Goal: Task Accomplishment & Management: Complete application form

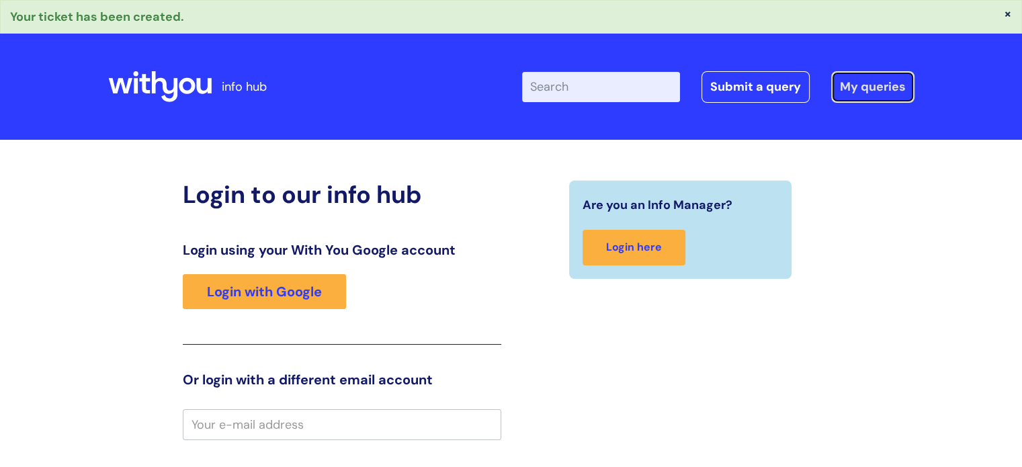
click at [865, 91] on link "My queries" at bounding box center [872, 86] width 83 height 31
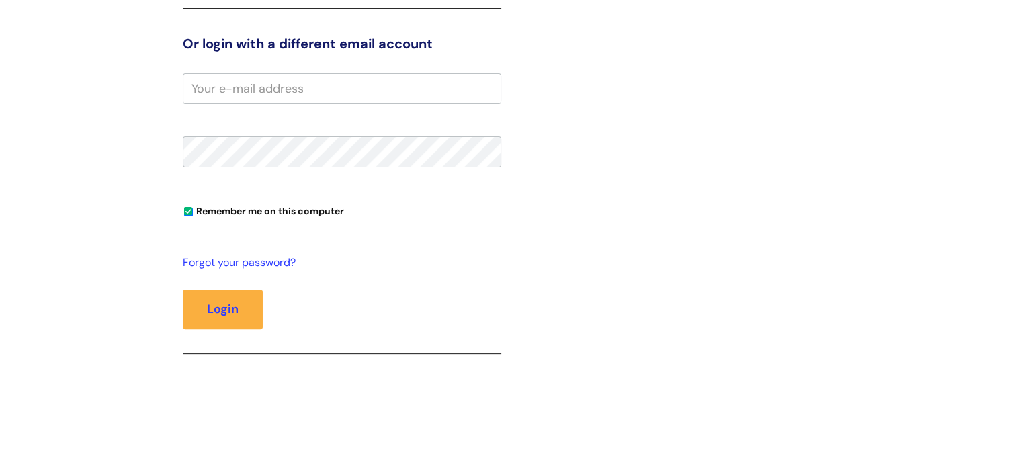
scroll to position [67, 0]
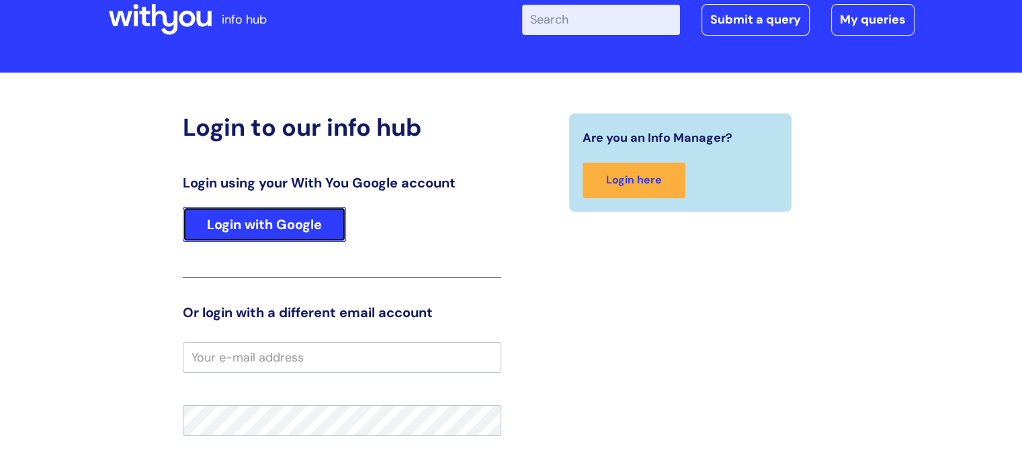
click at [308, 219] on link "Login with Google" at bounding box center [264, 224] width 163 height 35
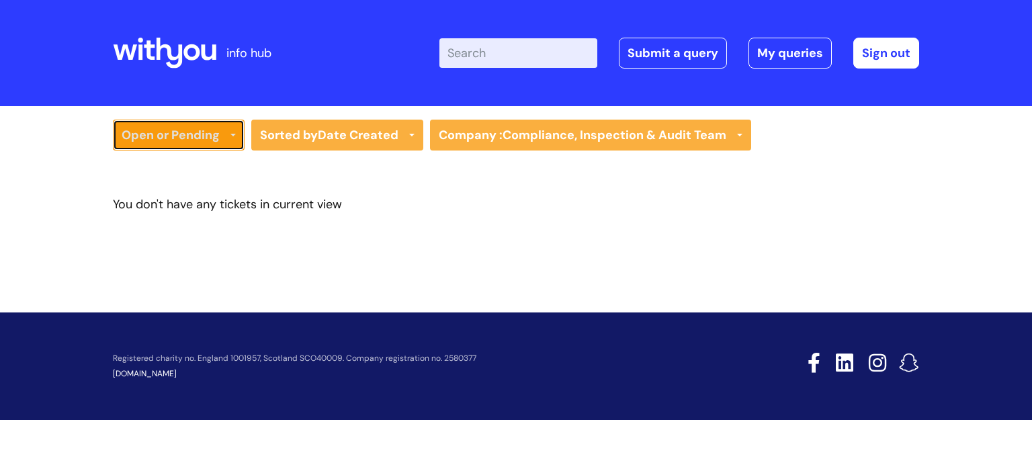
click at [219, 135] on link "Open or Pending" at bounding box center [179, 135] width 132 height 31
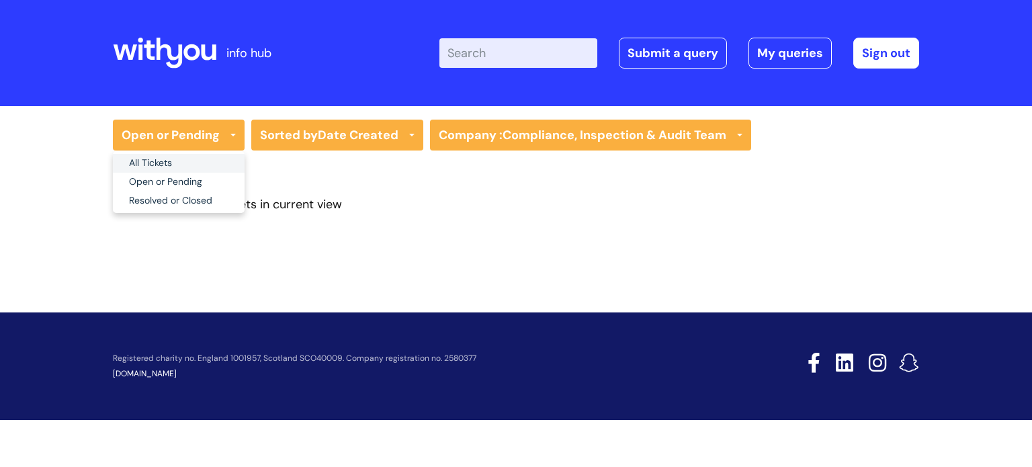
click at [193, 157] on link "All Tickets" at bounding box center [179, 163] width 132 height 19
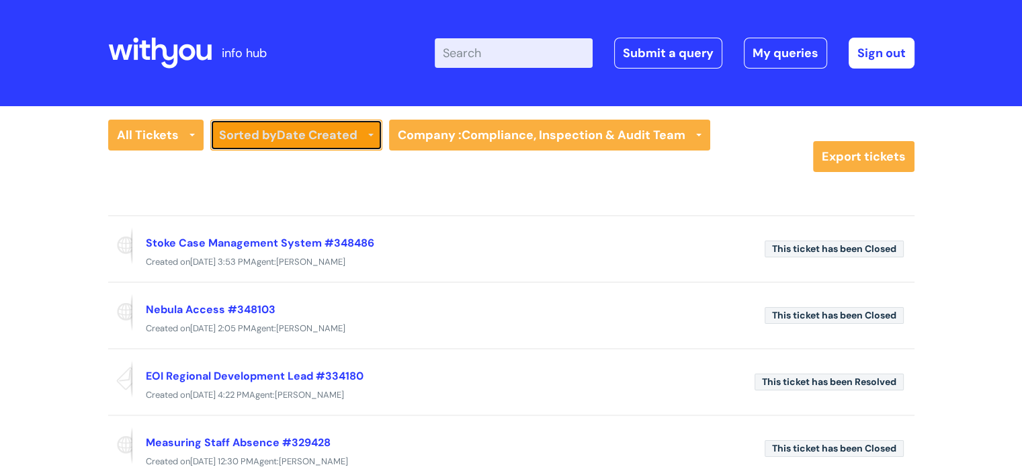
click at [251, 140] on link "Sorted by Date Created" at bounding box center [296, 135] width 172 height 31
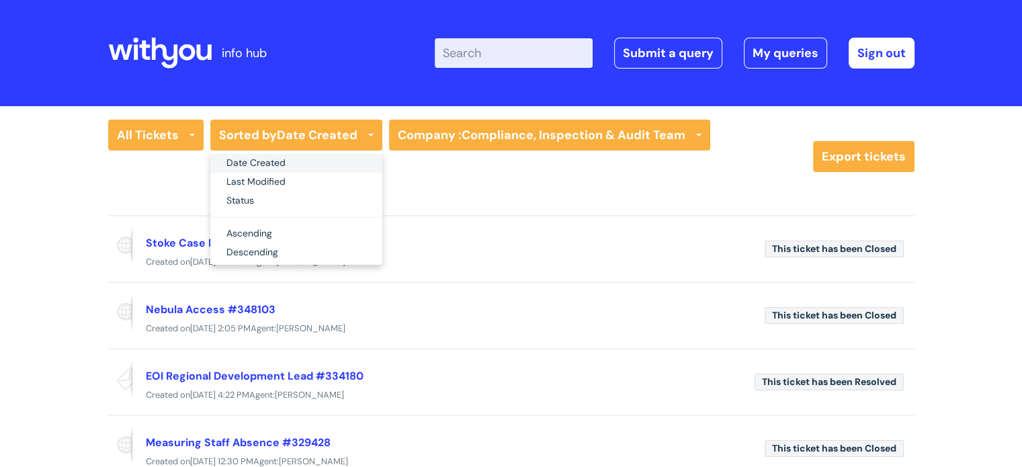
click at [251, 169] on link "Date Created" at bounding box center [296, 163] width 172 height 19
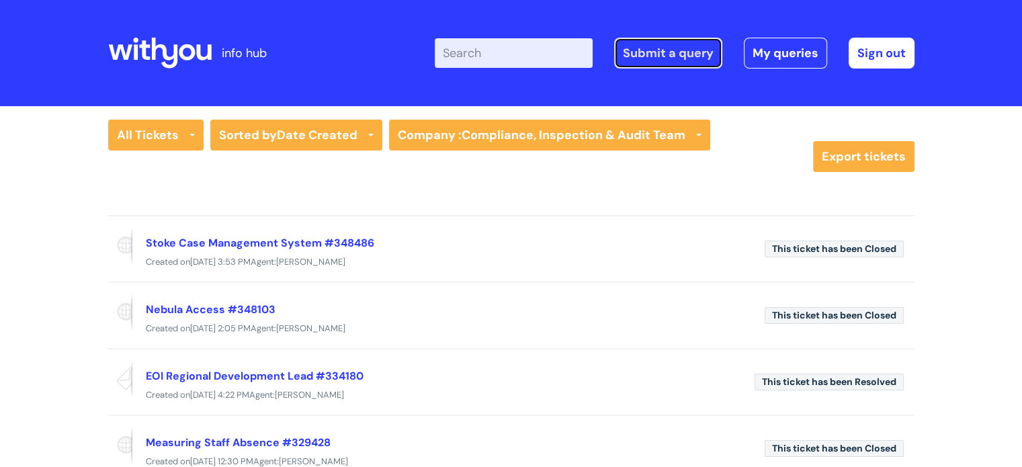
click at [680, 50] on link "Submit a query" at bounding box center [668, 53] width 108 height 31
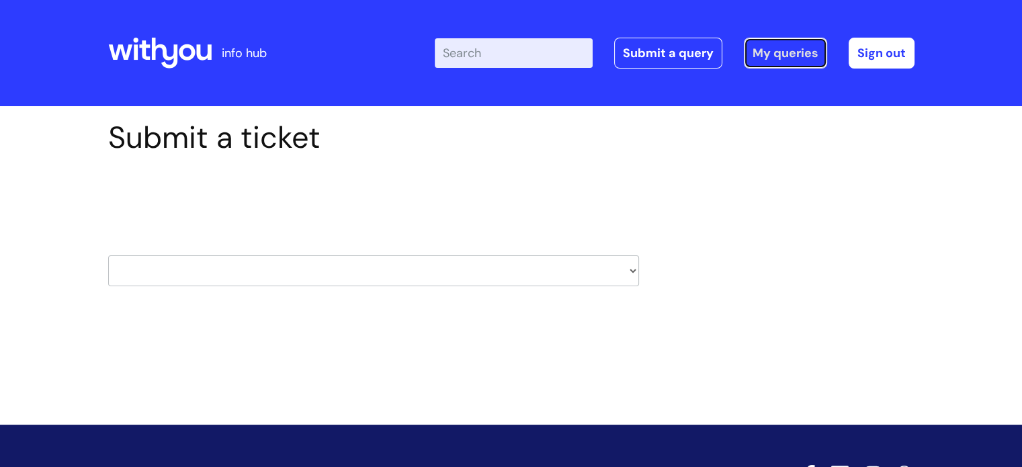
click at [776, 53] on link "My queries" at bounding box center [785, 53] width 83 height 31
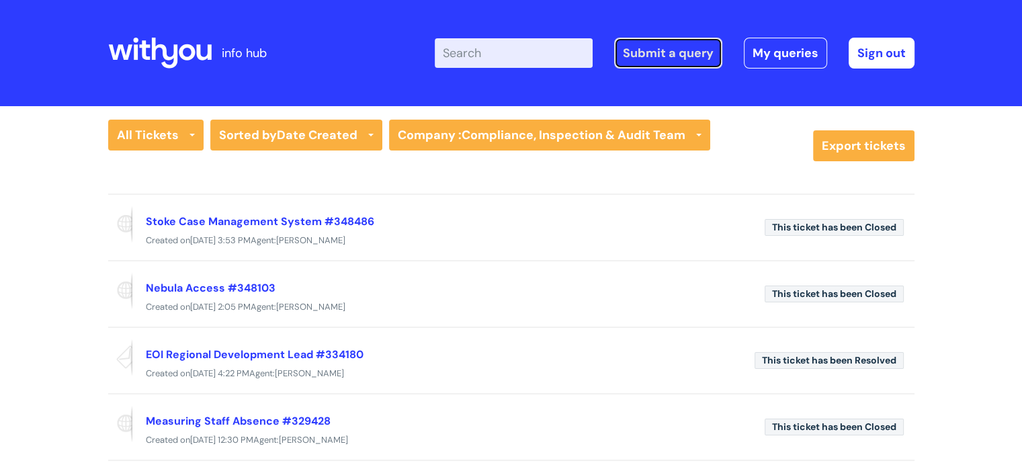
click at [672, 54] on link "Submit a query" at bounding box center [668, 53] width 108 height 31
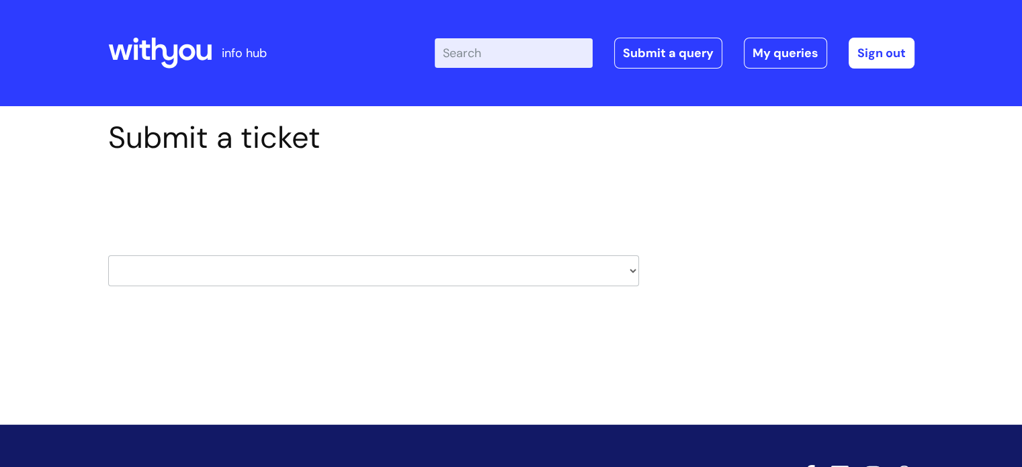
click at [586, 280] on select "HR / People IT and Support Clinical Drug Alerts Finance Accounts Data Support T…" at bounding box center [373, 270] width 531 height 31
select select "hr_/_people"
click at [108, 255] on select "HR / People IT and Support Clinical Drug Alerts Finance Accounts Data Support T…" at bounding box center [373, 270] width 531 height 31
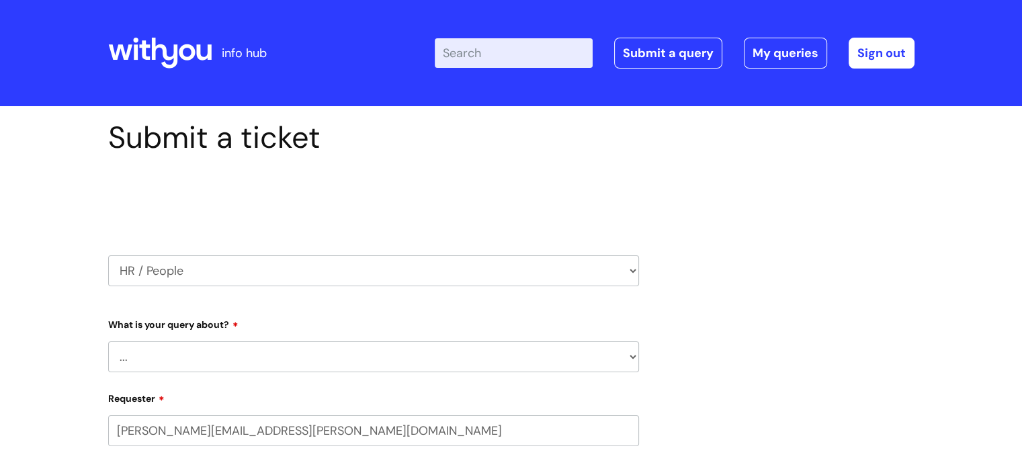
select select "80004286603"
click at [412, 324] on label "What is your query about?" at bounding box center [373, 322] width 531 height 16
click at [303, 357] on select "... Absence Query Holiday Query Employee change request General HR Query iTrent…" at bounding box center [373, 356] width 531 height 31
select select "General HR Query"
click at [108, 341] on select "... Absence Query Holiday Query Employee change request General HR Query iTrent…" at bounding box center [373, 356] width 531 height 31
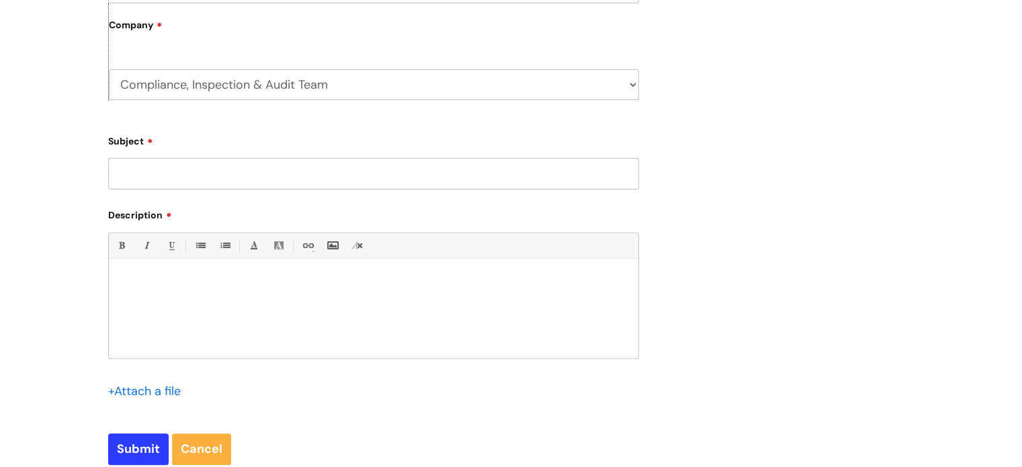
scroll to position [336, 0]
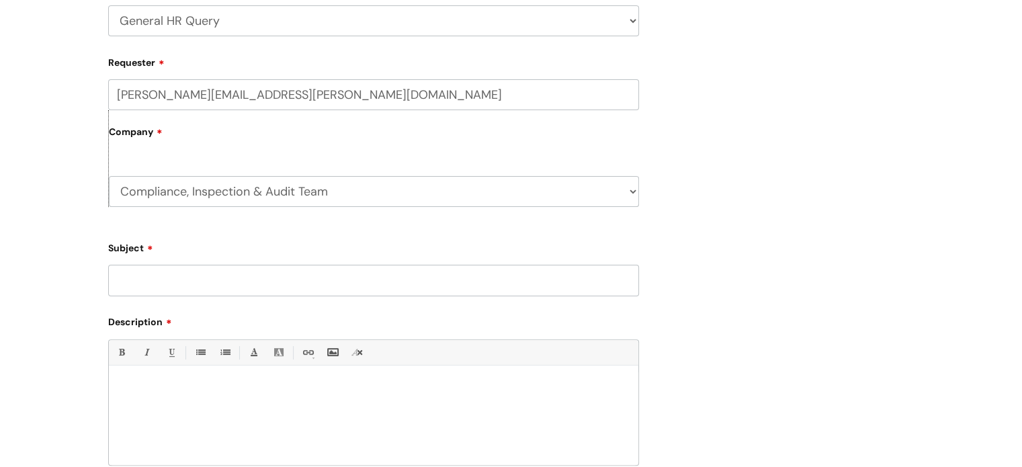
click at [209, 281] on input "Subject" at bounding box center [373, 280] width 531 height 31
type input "D"
click at [120, 277] on input "New starters in YP Services" at bounding box center [373, 280] width 531 height 31
type input "New starters in YP Services"
click at [151, 392] on p at bounding box center [373, 388] width 509 height 12
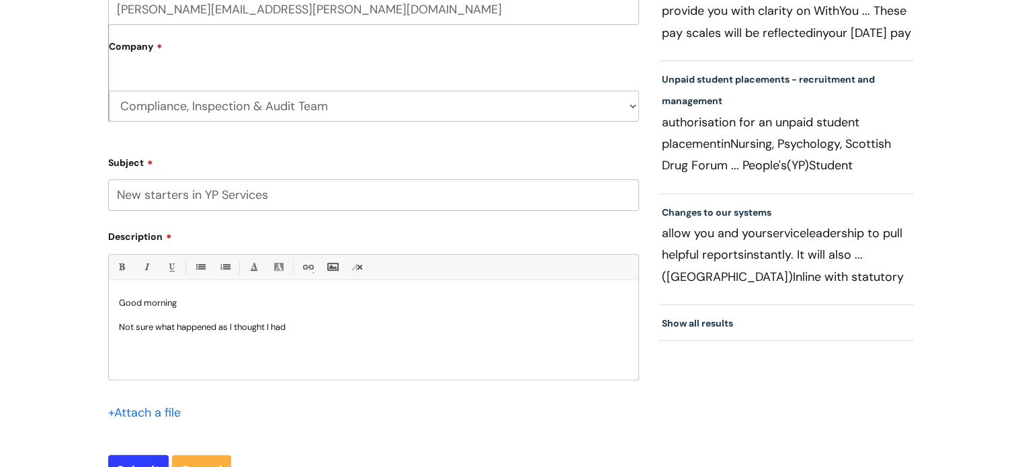
scroll to position [537, 0]
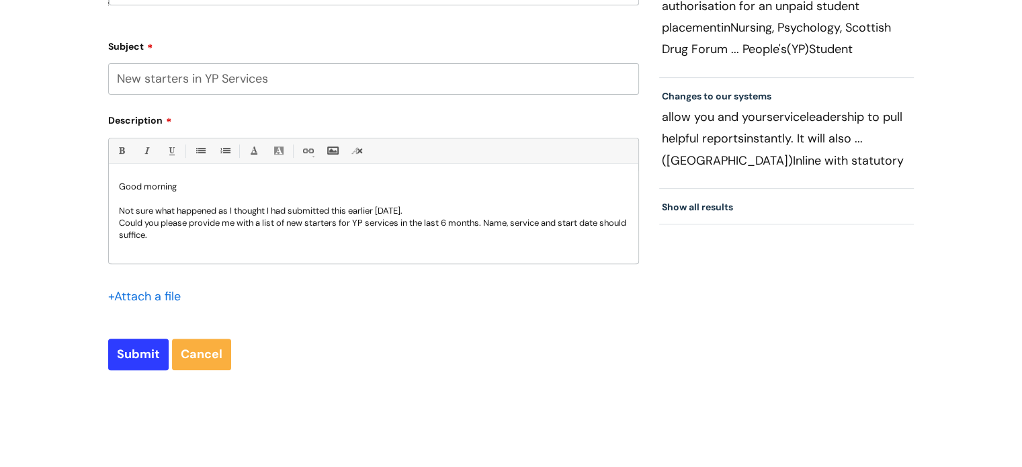
click at [210, 236] on p "Could you please provide me with a list of new starters for YP services in the …" at bounding box center [373, 229] width 509 height 24
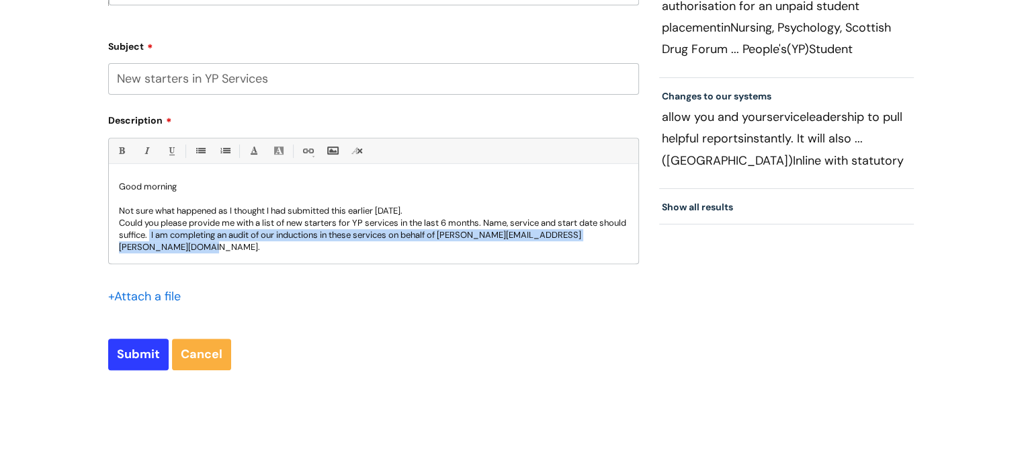
drag, startPoint x: 180, startPoint y: 233, endPoint x: 241, endPoint y: 249, distance: 62.4
click at [241, 249] on p "Could you please provide me with a list of new starters for YP services in the …" at bounding box center [373, 235] width 509 height 36
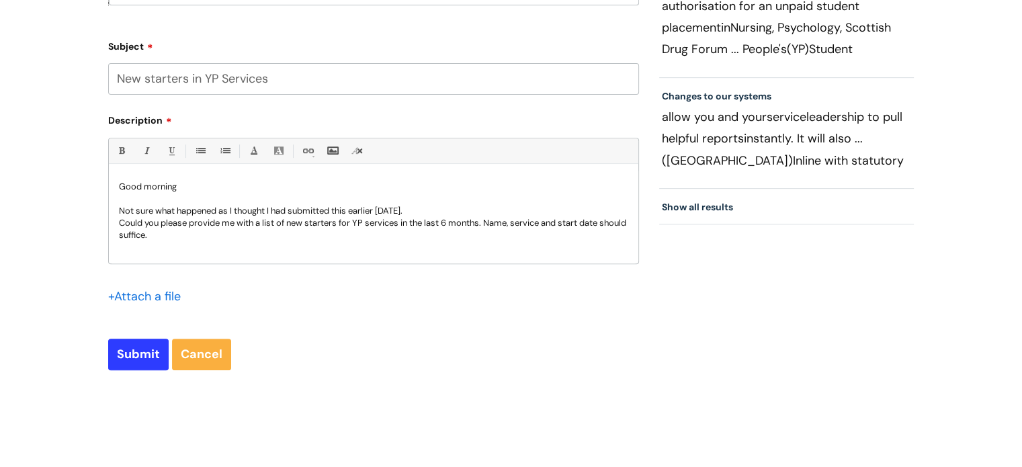
click at [412, 210] on p "Not sure what happened as I thought I had submitted this earlier [DATE]." at bounding box center [373, 211] width 509 height 12
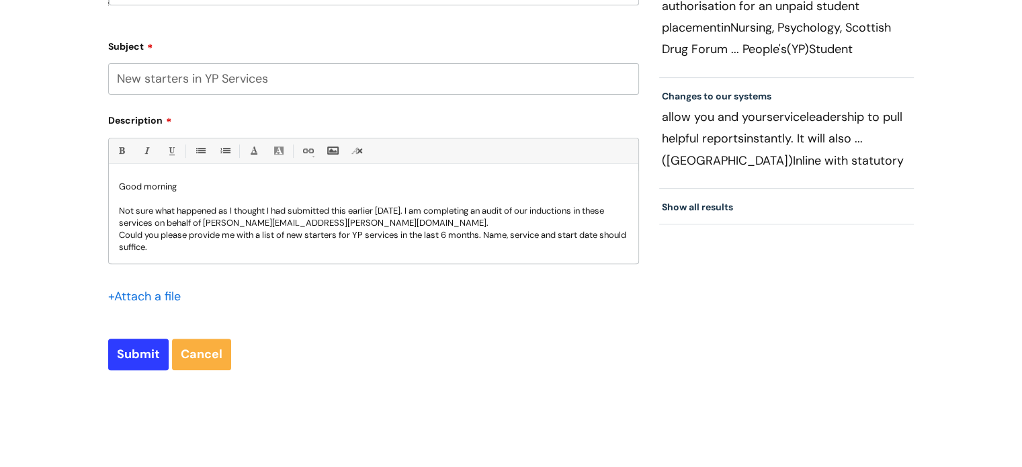
click at [337, 244] on p "Could you please provide me with a list of new starters for YP services in the …" at bounding box center [373, 241] width 509 height 24
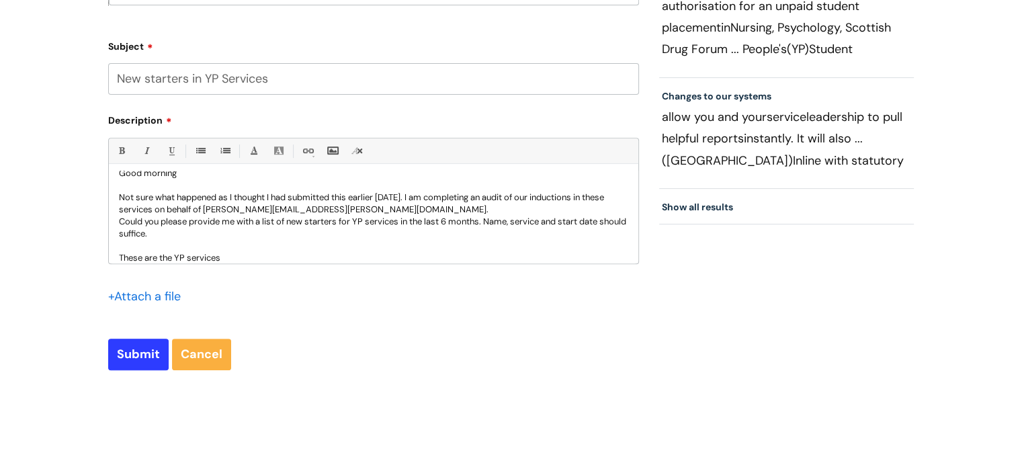
click at [517, 217] on p "Could you please provide me with a list of new starters for YP services in the …" at bounding box center [373, 228] width 509 height 24
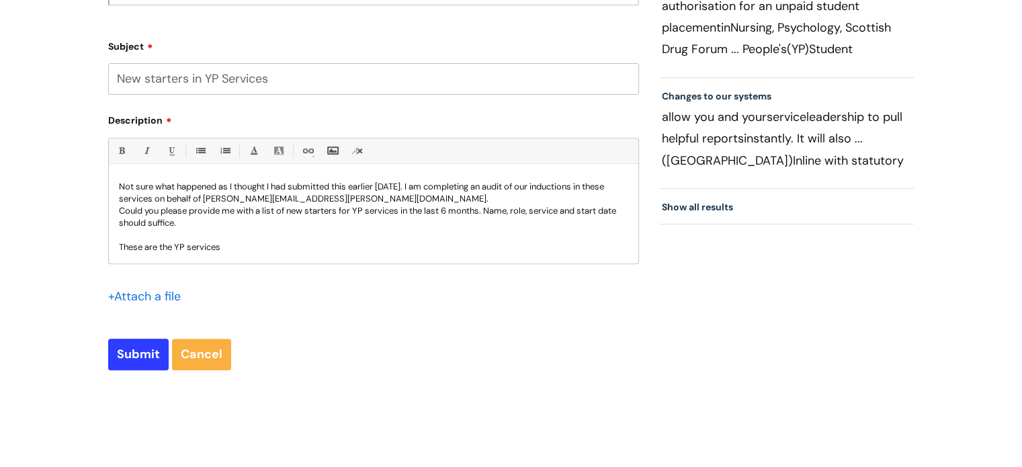
click at [300, 247] on p "These are the YP services" at bounding box center [373, 247] width 509 height 12
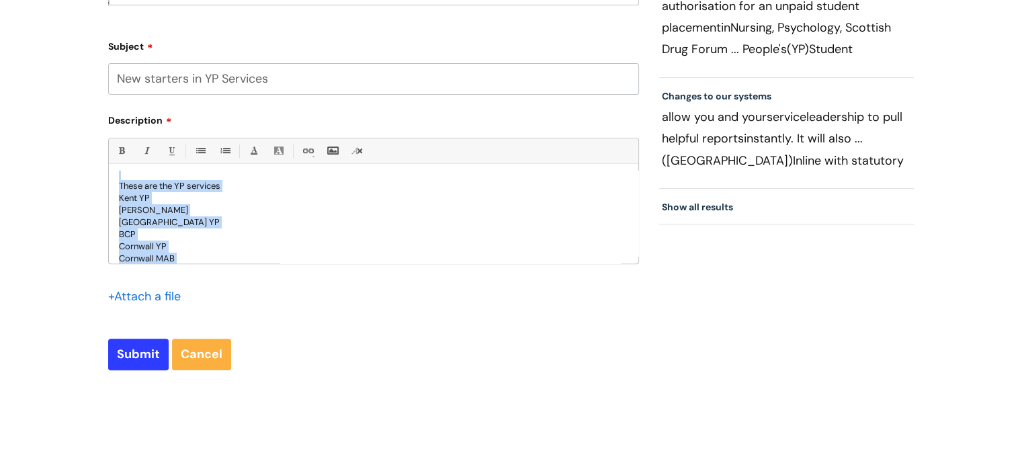
scroll to position [242, 0]
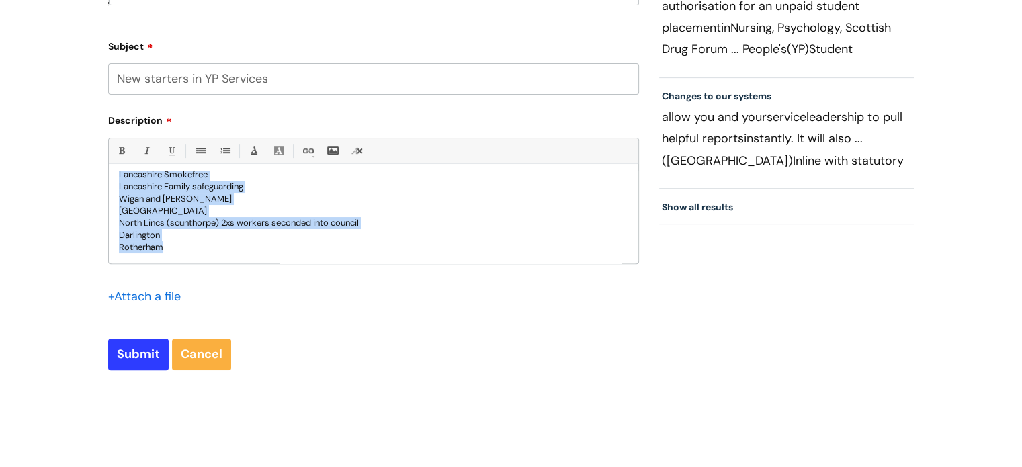
drag, startPoint x: 118, startPoint y: 185, endPoint x: 220, endPoint y: 295, distance: 150.2
click at [220, 295] on div "Bold (Ctrl-B) Italic (Ctrl-I) Underline(Ctrl-U) • Unordered List (Ctrl-Shift-7)…" at bounding box center [373, 231] width 531 height 187
copy div "Good morning Not sure what happened as I thought I had submitted this earlier t…"
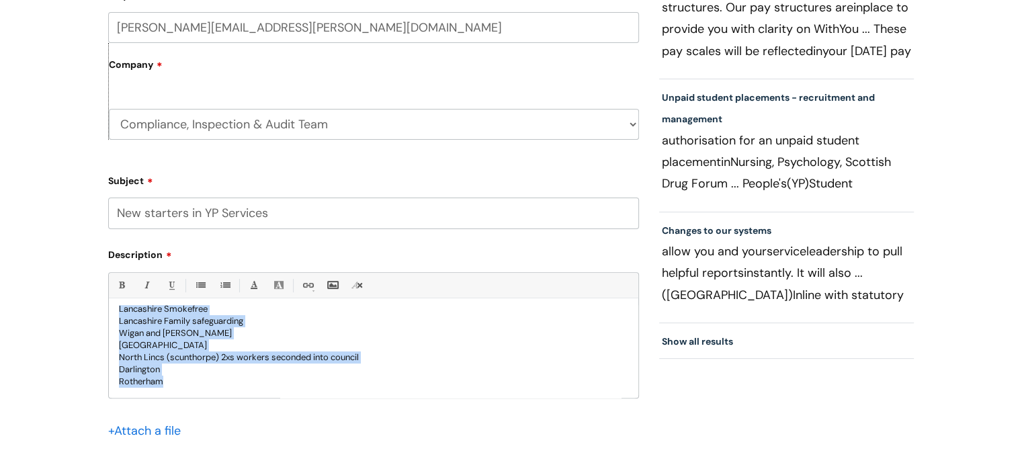
click at [184, 383] on p "Kent YP Kent MAB Shropshire YP BCP Cornwall YP Cornwall MAB Redcar and Clevelan…" at bounding box center [373, 279] width 509 height 218
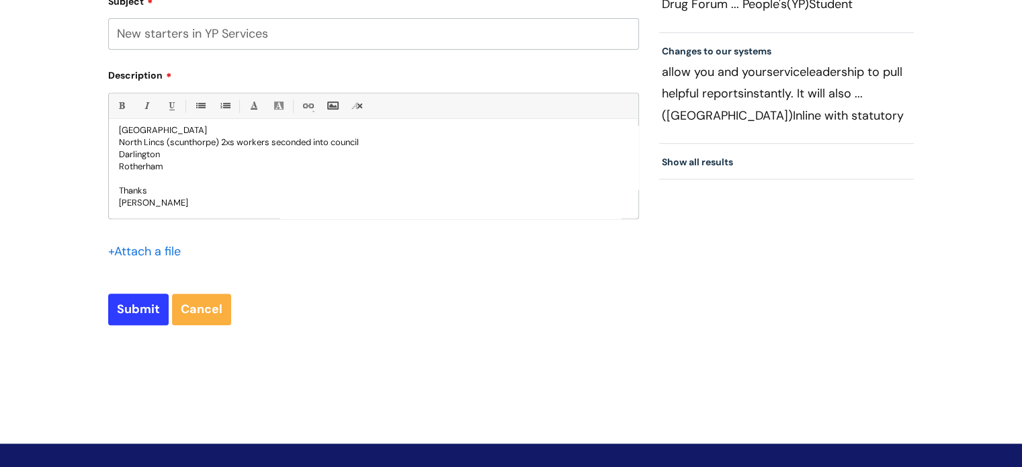
scroll to position [605, 0]
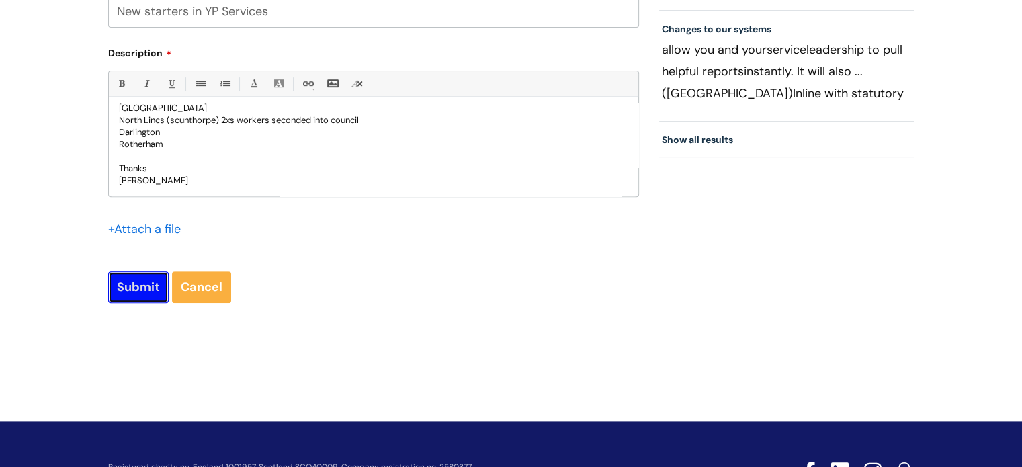
click at [138, 289] on input "Submit" at bounding box center [138, 286] width 60 height 31
type input "Please Wait..."
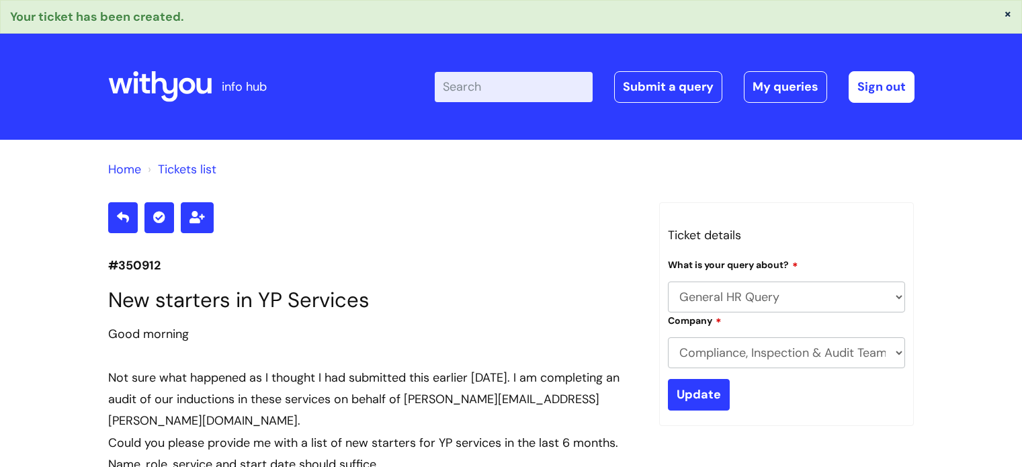
select select "General HR Query"
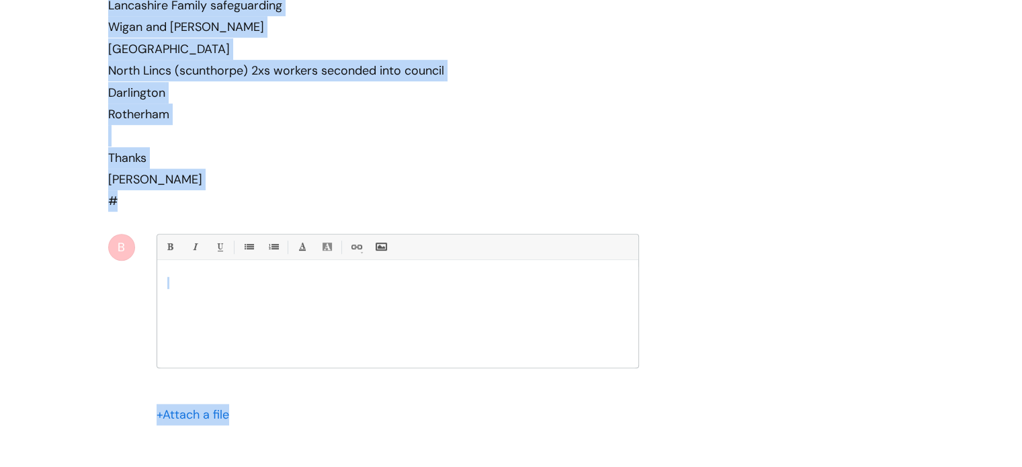
scroll to position [807, 0]
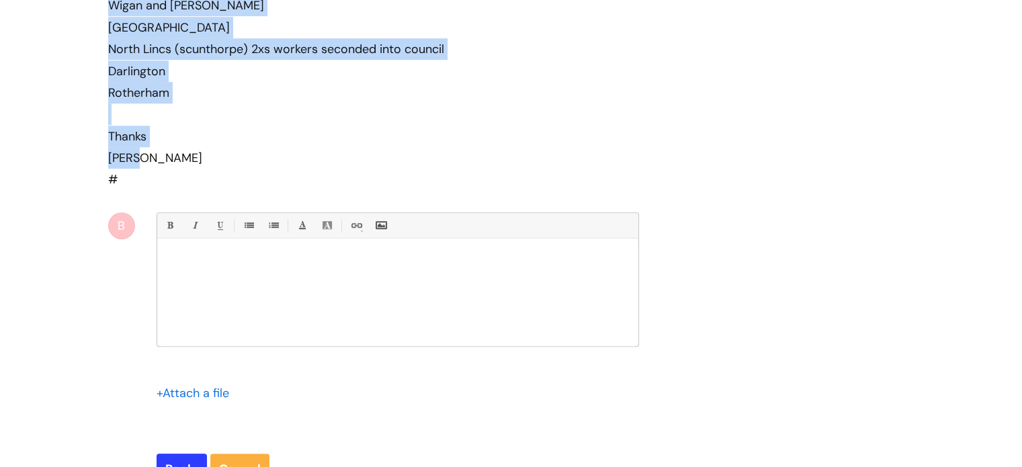
drag, startPoint x: 110, startPoint y: 99, endPoint x: 159, endPoint y: 163, distance: 79.5
copy section "#350912 New starters in YP Services Good morning Not sure what happened as I th…"
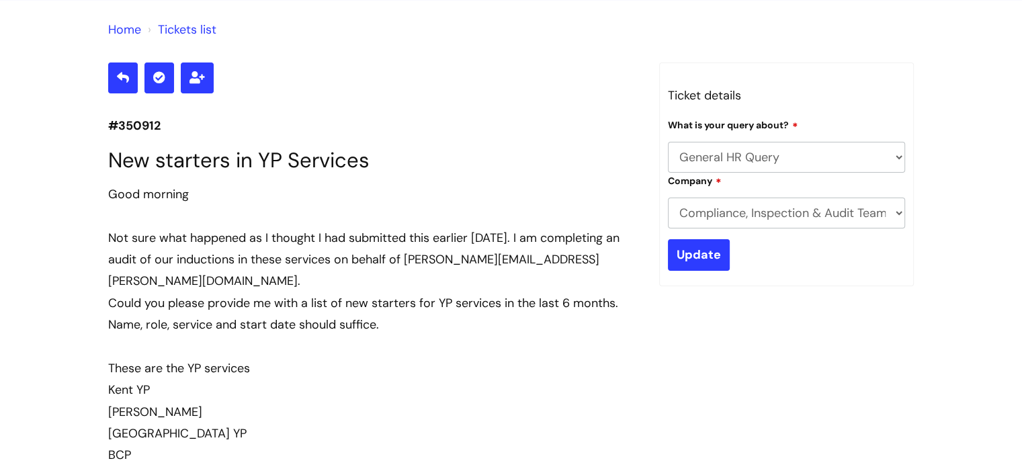
scroll to position [0, 0]
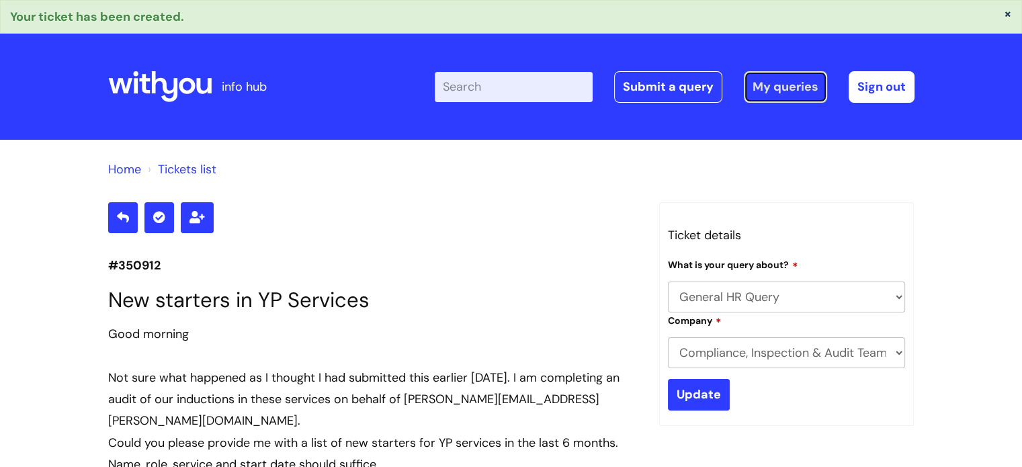
click at [773, 84] on link "My queries" at bounding box center [785, 86] width 83 height 31
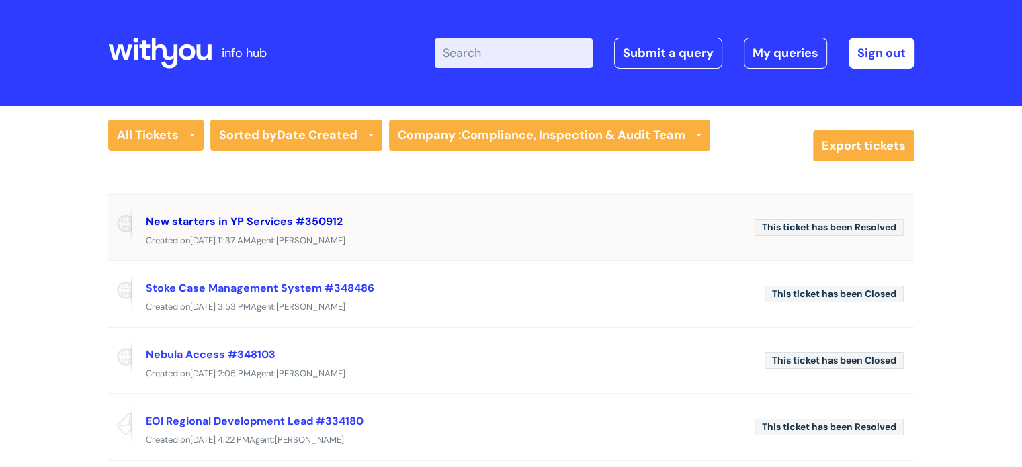
click at [275, 220] on link "New starters in YP Services #350912" at bounding box center [244, 221] width 197 height 14
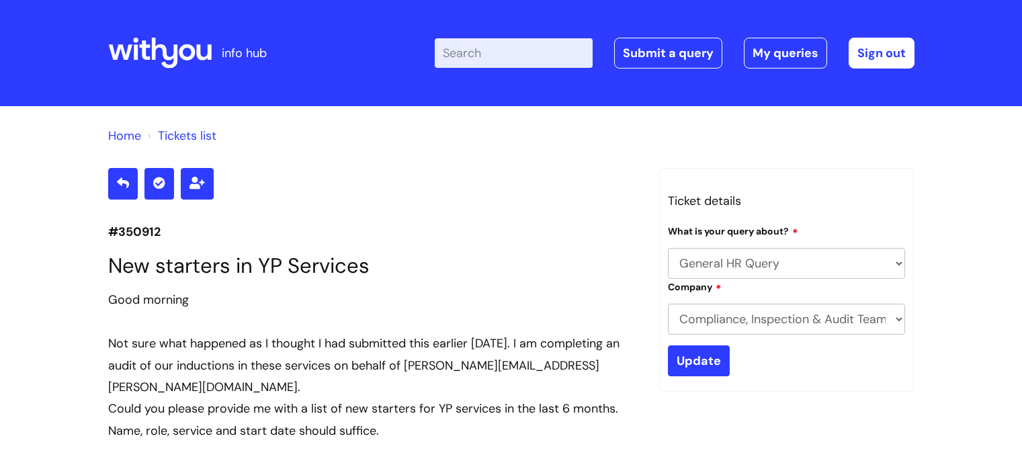
select select "General HR Query"
click at [769, 54] on link "My queries" at bounding box center [785, 53] width 83 height 31
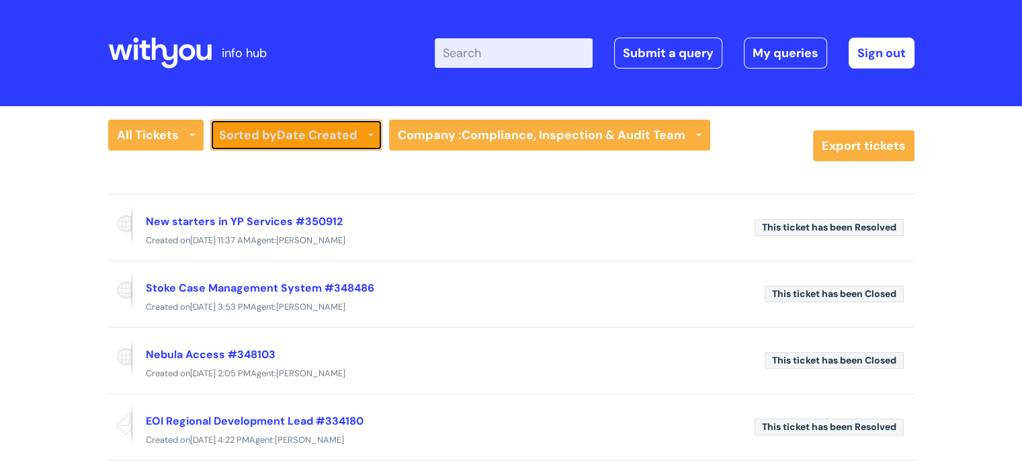
click at [368, 143] on link "Sorted by Date Created" at bounding box center [296, 135] width 172 height 31
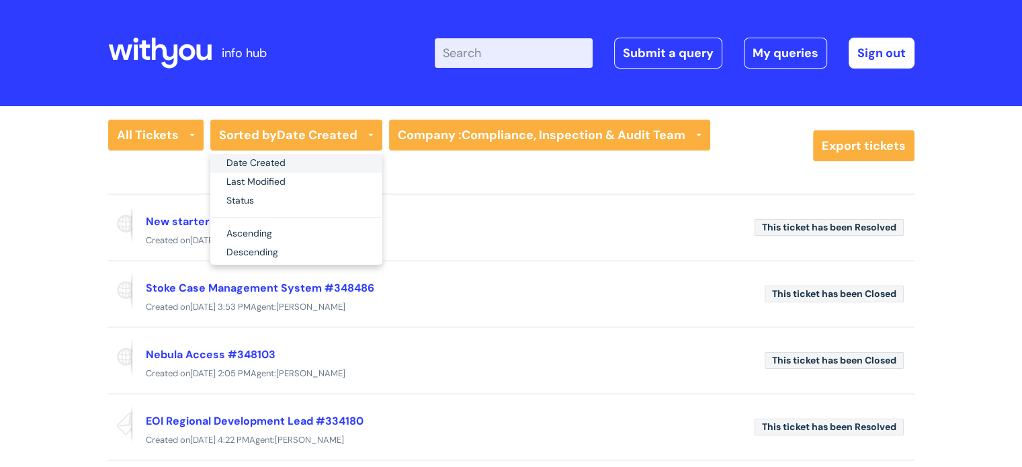
click at [353, 162] on link "Date Created" at bounding box center [296, 163] width 172 height 19
